Goal: Task Accomplishment & Management: Use online tool/utility

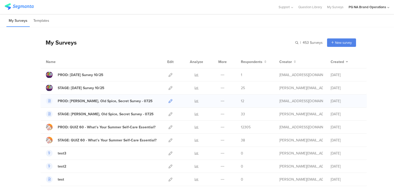
click at [169, 101] on icon at bounding box center [171, 101] width 4 height 4
click at [169, 74] on icon at bounding box center [171, 75] width 4 height 4
click at [169, 100] on icon at bounding box center [171, 101] width 4 height 4
click at [186, 44] on div "My Surveys | 453 Surveys New survey Start from scratch Choose from templates" at bounding box center [199, 42] width 316 height 21
click at [169, 126] on icon at bounding box center [171, 128] width 4 height 4
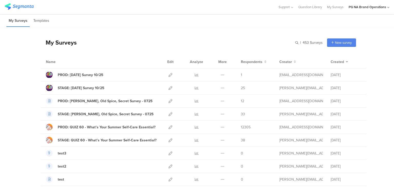
click at [195, 37] on div "My Surveys | 453 Surveys New survey Start from scratch Choose from templates" at bounding box center [199, 42] width 316 height 21
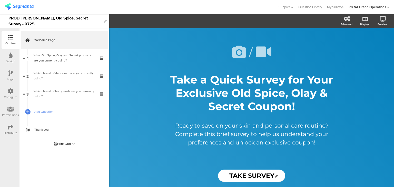
click at [11, 96] on div "Configure" at bounding box center [11, 97] width 14 height 5
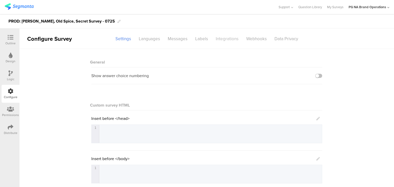
click at [221, 38] on div "Integrations" at bounding box center [227, 38] width 31 height 9
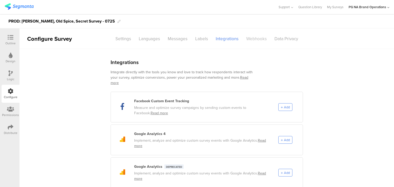
click at [256, 35] on div "Webhooks" at bounding box center [257, 38] width 28 height 9
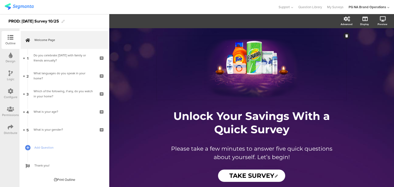
scroll to position [9, 0]
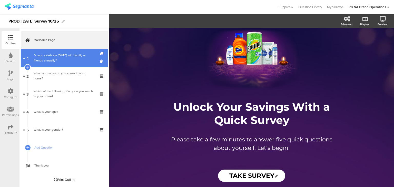
click at [73, 60] on div "Do you celebrate Diwali with family or friends annually?" at bounding box center [64, 58] width 61 height 10
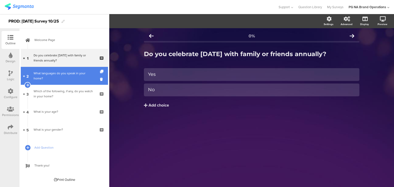
click at [63, 76] on div "What languages do you speak in your home?" at bounding box center [64, 76] width 61 height 10
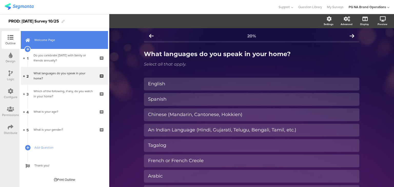
click at [63, 41] on span "Welcome Page" at bounding box center [67, 39] width 66 height 5
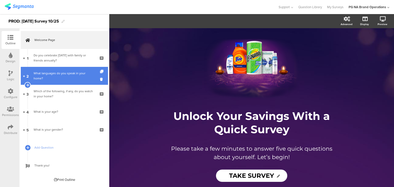
click at [59, 71] on link "2 What languages do you speak in your home?" at bounding box center [64, 76] width 87 height 18
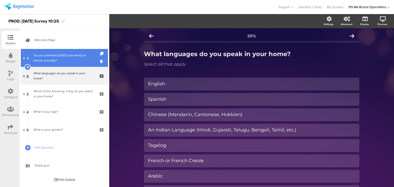
click at [66, 56] on div "Do you celebrate Diwali with family or friends annually?" at bounding box center [64, 58] width 61 height 10
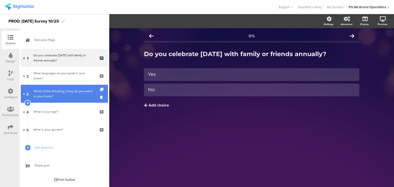
click at [66, 87] on link "3 Which of the following, if any, do you watch in your home?" at bounding box center [64, 94] width 87 height 18
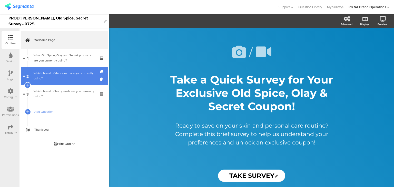
click at [59, 77] on div "Which brand of deodorant are you currently using?" at bounding box center [64, 76] width 61 height 10
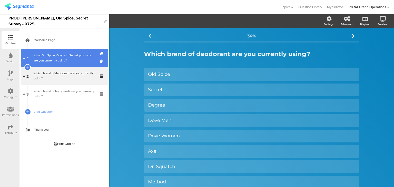
click at [60, 60] on div "What Old Spice, Olay and Secret products are you currently using?" at bounding box center [64, 58] width 61 height 10
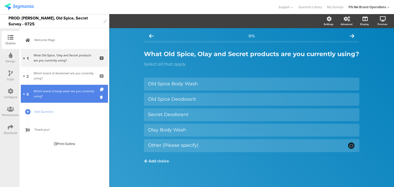
click at [65, 91] on div "Which brand of body wash are you currently using?" at bounding box center [64, 94] width 61 height 10
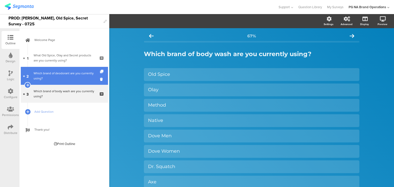
click at [64, 82] on link "2 Which brand of deodorant are you currently using?" at bounding box center [64, 76] width 87 height 18
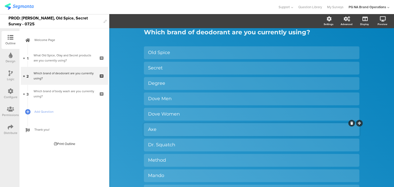
scroll to position [21, 0]
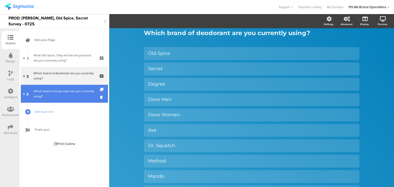
click at [58, 95] on div "Which brand of body wash are you currently using?" at bounding box center [64, 94] width 61 height 10
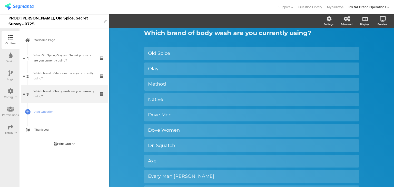
scroll to position [31, 0]
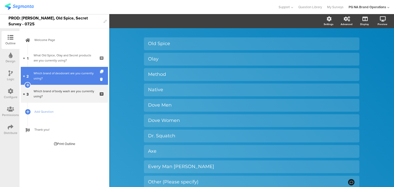
click at [55, 77] on div "Which brand of deodorant are you currently using?" at bounding box center [64, 76] width 61 height 10
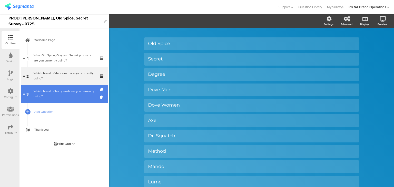
click at [59, 94] on div "Which brand of body wash are you currently using?" at bounding box center [64, 94] width 61 height 10
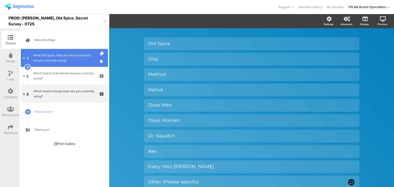
click at [64, 61] on div "What Old Spice, Olay and Secret products are you currently using?" at bounding box center [64, 58] width 61 height 10
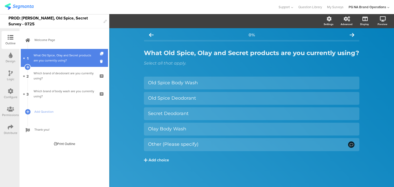
scroll to position [1, 0]
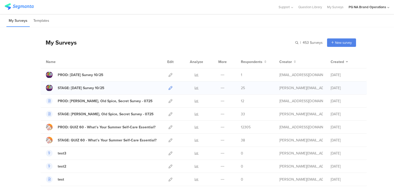
click at [169, 89] on icon at bounding box center [171, 88] width 4 height 4
click at [88, 73] on div "PROD: [DATE] Survey 10/25" at bounding box center [81, 74] width 46 height 5
click at [169, 72] on link at bounding box center [171, 75] width 4 height 13
click at [149, 46] on div "My Surveys | 453 Surveys New survey Start from scratch Choose from templates" at bounding box center [199, 42] width 316 height 21
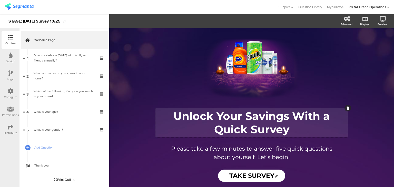
scroll to position [9, 0]
